Goal: Find specific page/section: Find specific page/section

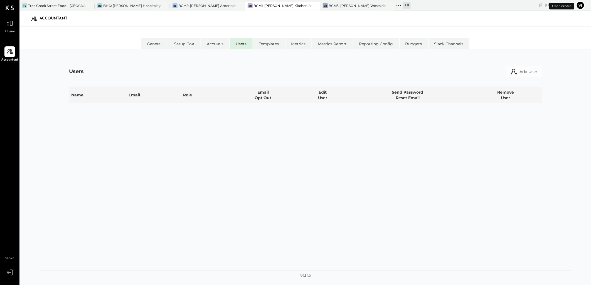
select select "**********"
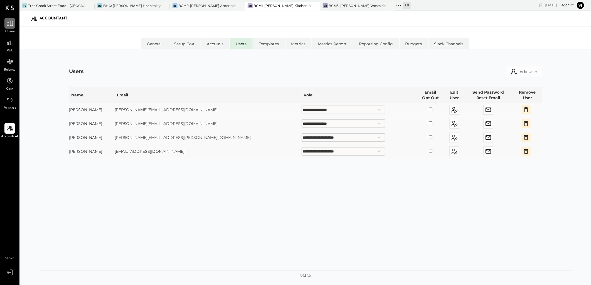
click at [14, 25] on div at bounding box center [9, 23] width 11 height 11
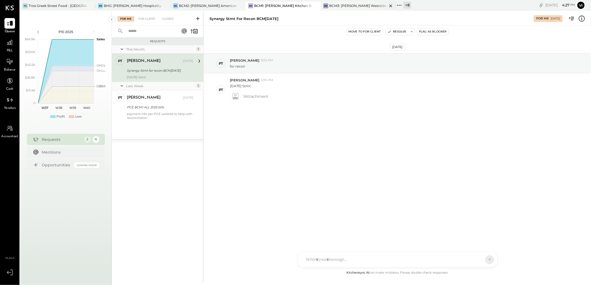
click at [367, 9] on div "BR BCM3: [PERSON_NAME] Westside Grill" at bounding box center [357, 6] width 75 height 9
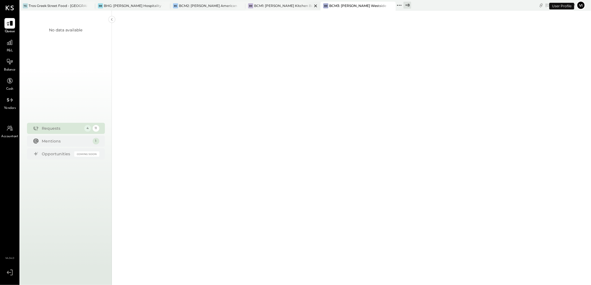
click at [301, 10] on div "BR BCM1: [PERSON_NAME] Kitchen Bar Market" at bounding box center [282, 6] width 75 height 9
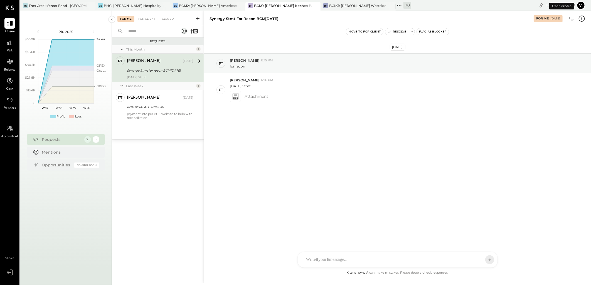
click at [145, 29] on input "text" at bounding box center [150, 31] width 50 height 9
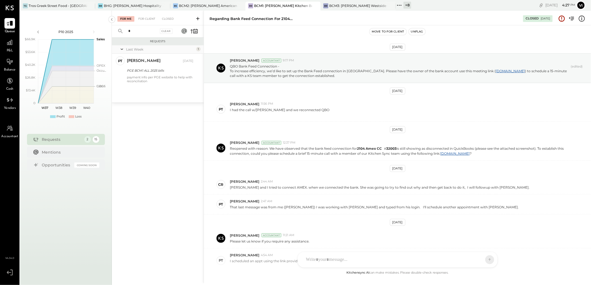
scroll to position [293, 0]
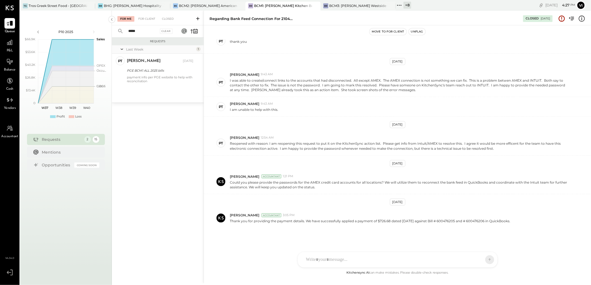
type input "*****"
click at [143, 13] on div "For Me For Client Closed" at bounding box center [158, 18] width 92 height 15
click at [142, 20] on div "For Client" at bounding box center [146, 19] width 23 height 6
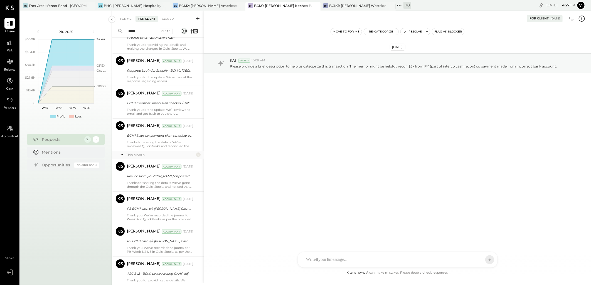
scroll to position [343, 0]
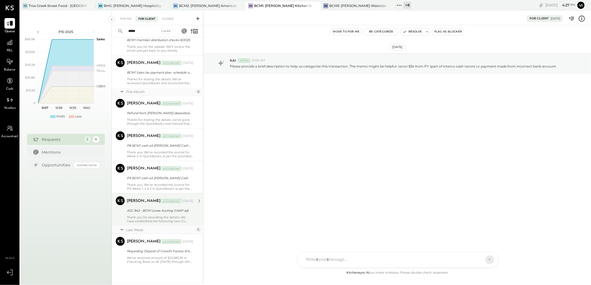
click at [153, 206] on div "[PERSON_NAME] Accountant [DATE] ASC 842 - BCM1 Lease Accting GAAP adj Thank you…" at bounding box center [160, 210] width 66 height 27
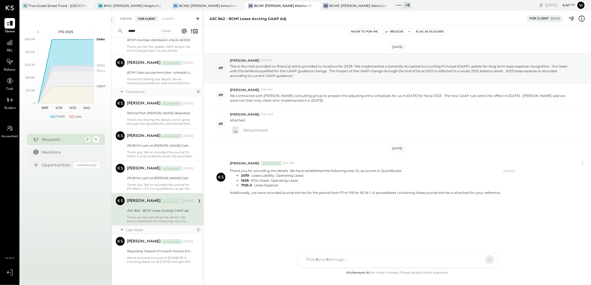
click at [124, 21] on div "For Me" at bounding box center [125, 19] width 17 height 6
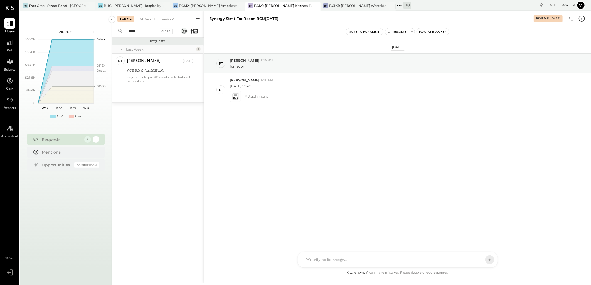
click at [167, 34] on div "Clear" at bounding box center [166, 31] width 13 height 5
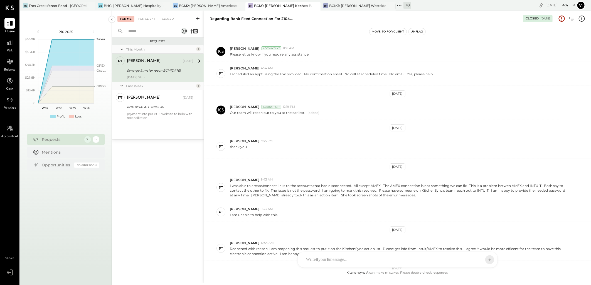
scroll to position [293, 0]
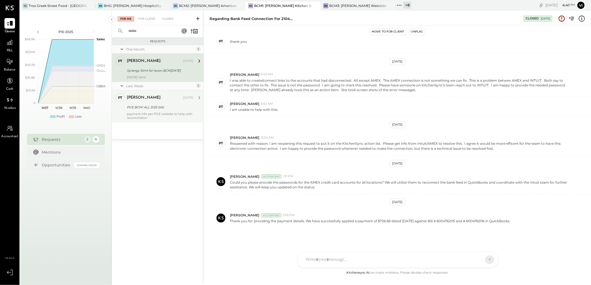
click at [140, 102] on div "[PERSON_NAME] [DATE]" at bounding box center [160, 97] width 66 height 9
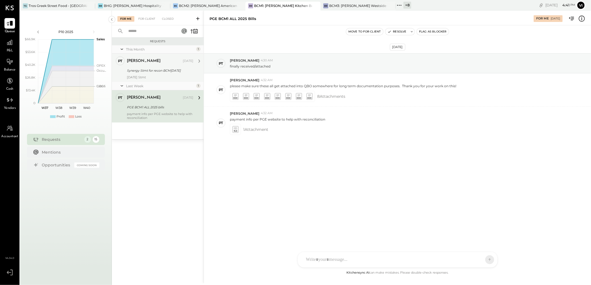
click at [153, 65] on div "[PERSON_NAME] [DATE]" at bounding box center [160, 60] width 66 height 9
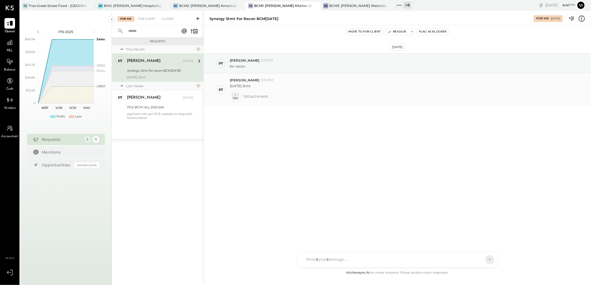
click at [237, 100] on div at bounding box center [235, 96] width 8 height 8
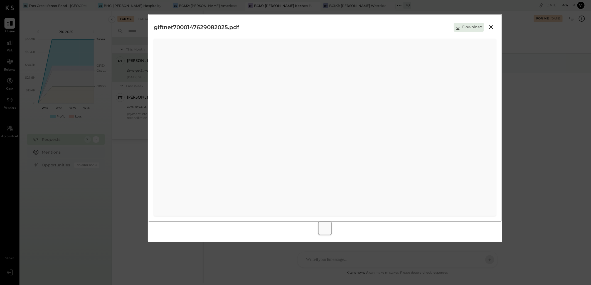
click at [493, 29] on icon at bounding box center [490, 27] width 7 height 7
